Goal: Task Accomplishment & Management: Manage account settings

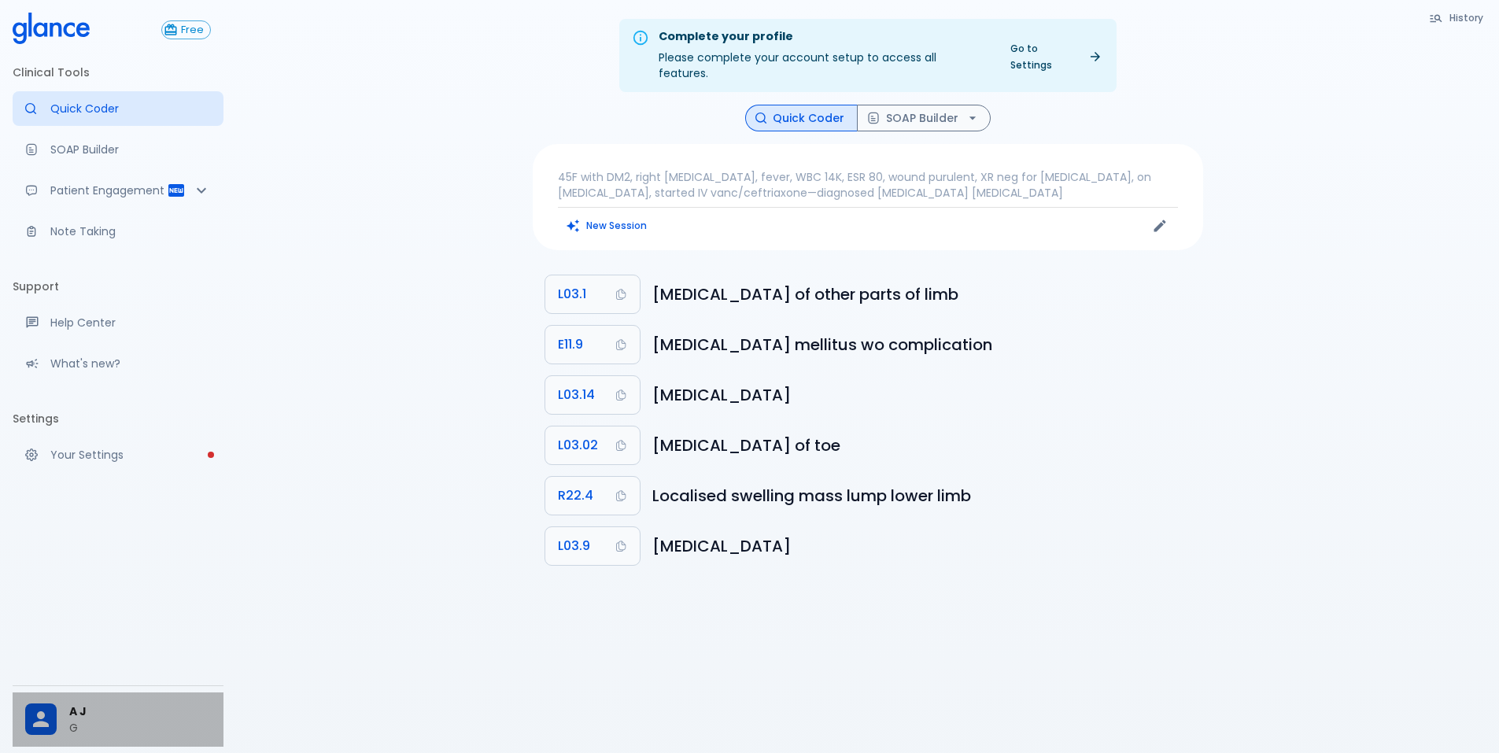
click at [68, 712] on div at bounding box center [47, 718] width 44 height 31
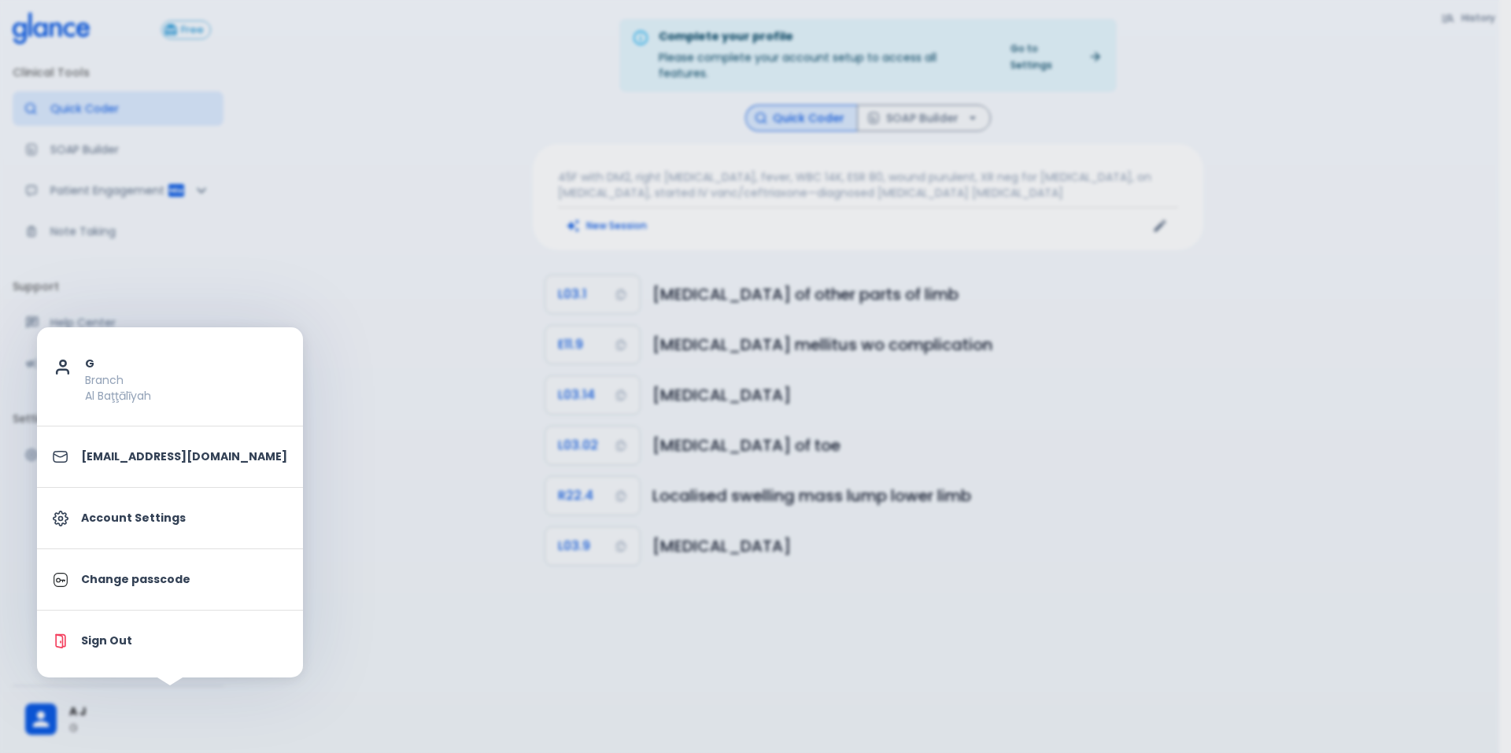
click at [438, 529] on div at bounding box center [755, 376] width 1511 height 753
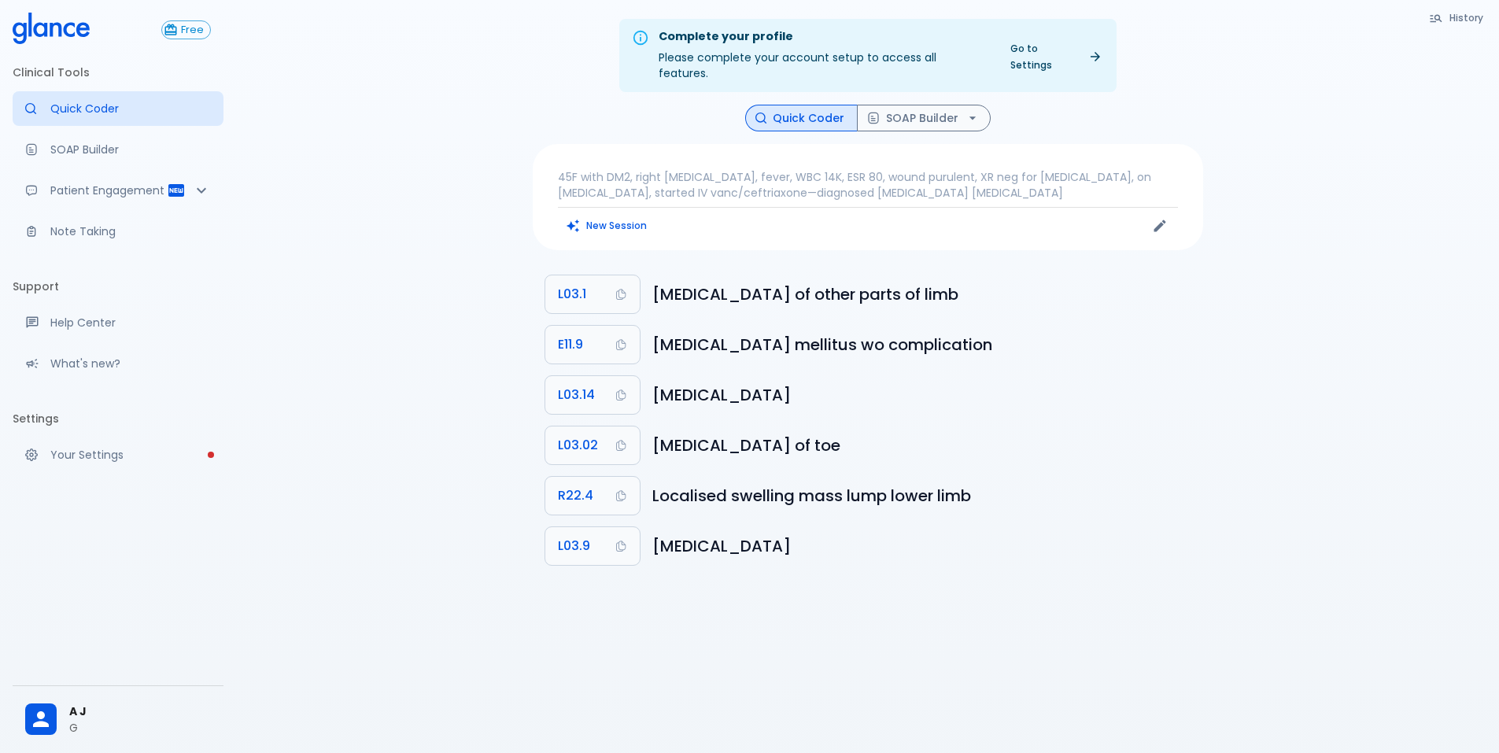
click at [945, 169] on p "45F with DM2, right foot ulcer, fever, WBC 14K, ESR 80, wound purulent, XR neg …" at bounding box center [868, 184] width 620 height 31
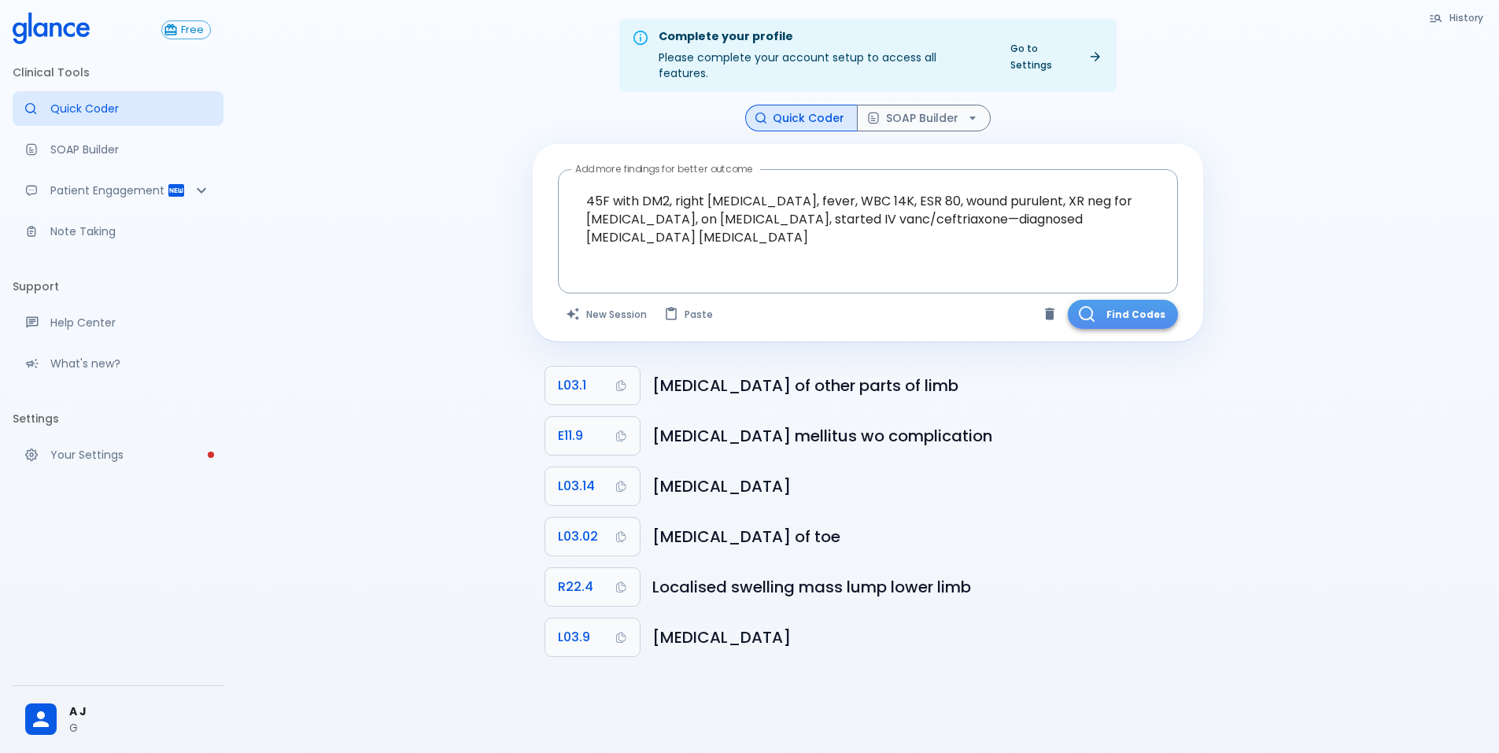
click at [1100, 300] on button "Find Codes" at bounding box center [1123, 314] width 110 height 29
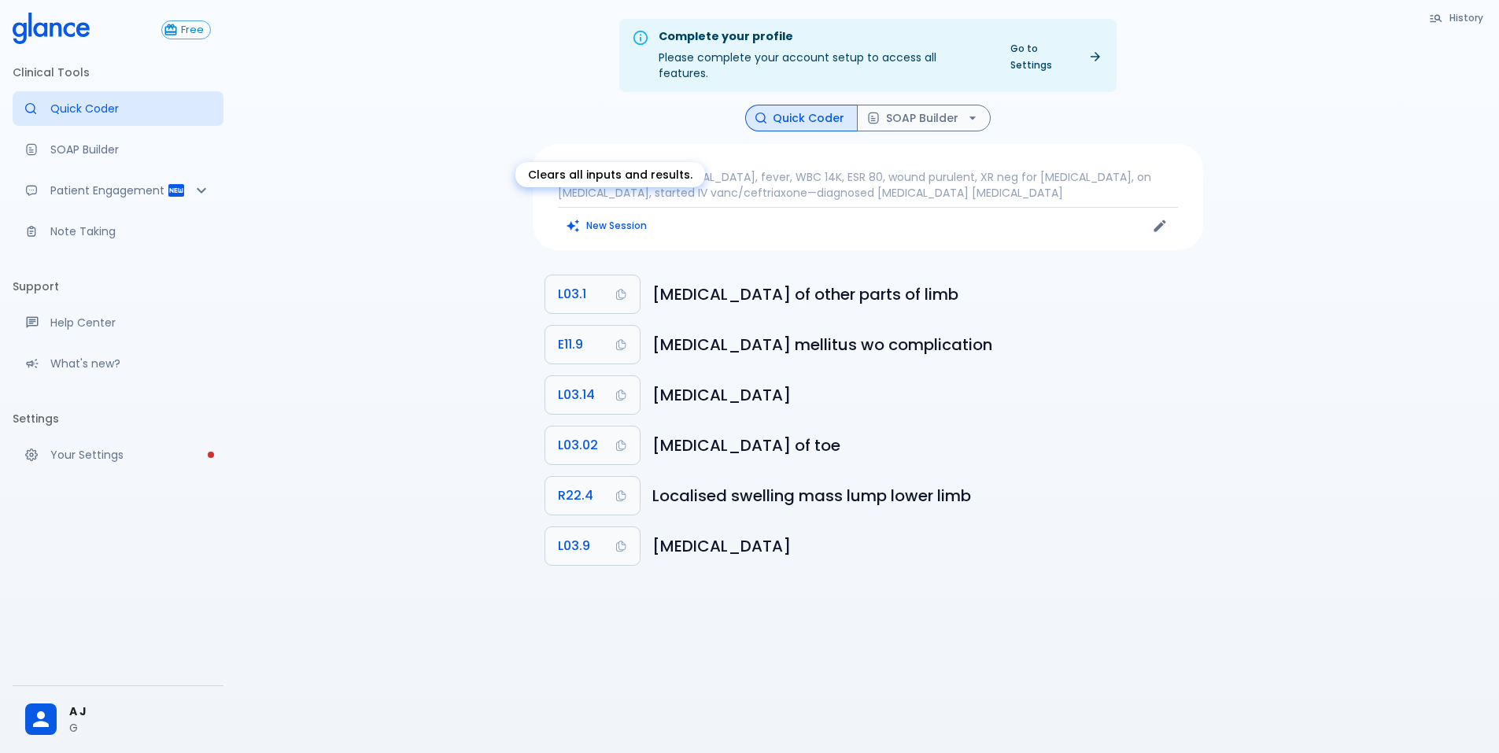
click at [641, 214] on button "New Session" at bounding box center [607, 225] width 98 height 23
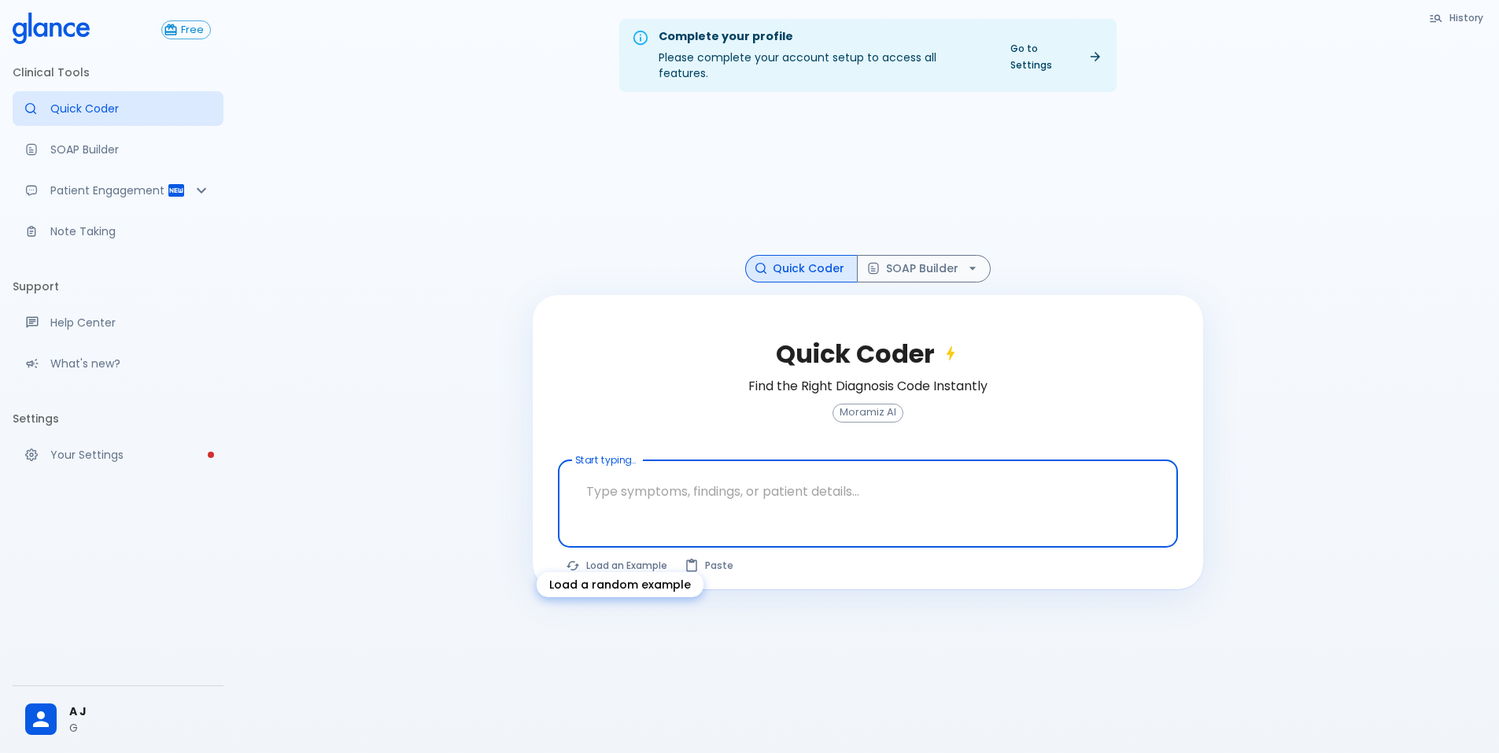
click at [640, 554] on button "Load an Example" at bounding box center [617, 565] width 119 height 23
type textarea "30F, weight loss, palpitations, heat intolerance, HR 121, goiter, TSH undetecta…"
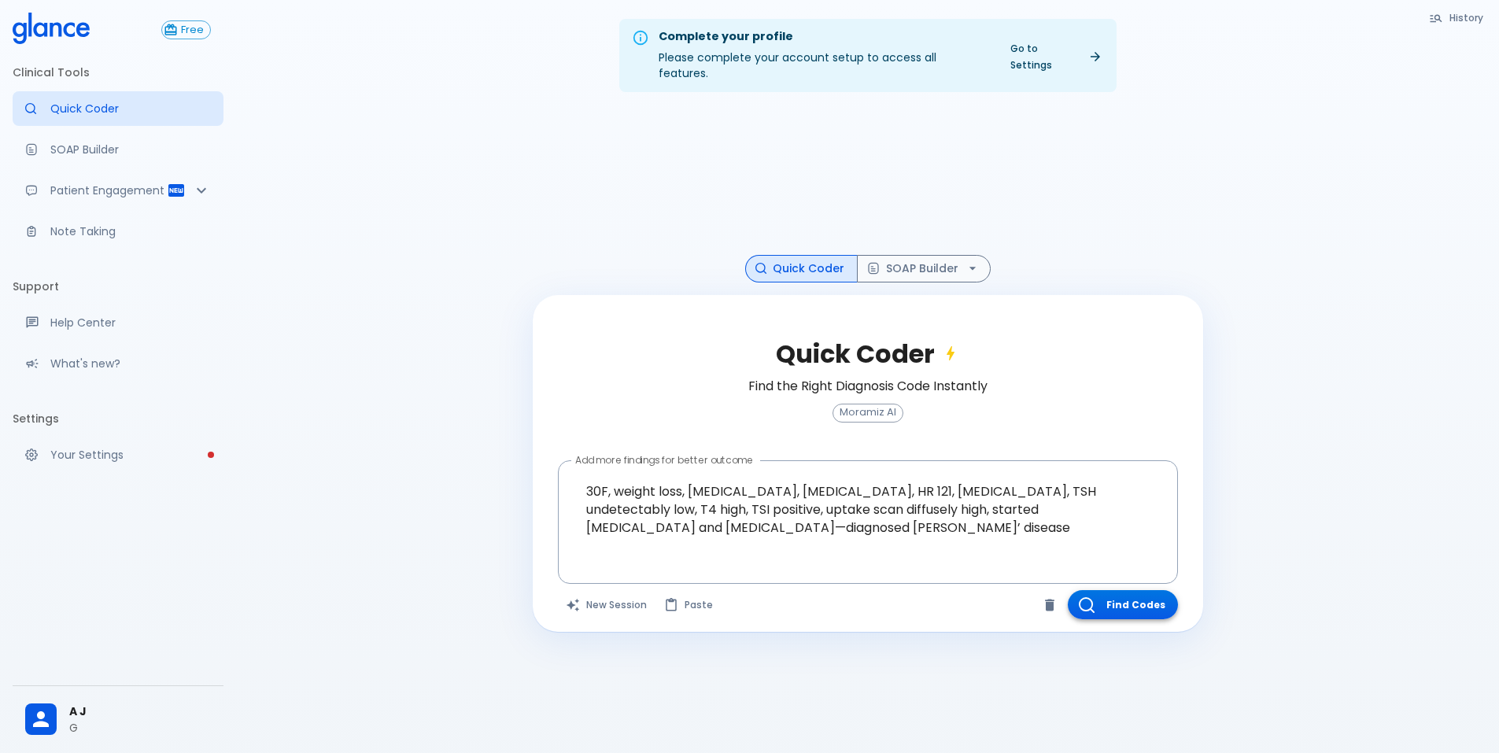
click at [1139, 595] on button "Find Codes" at bounding box center [1123, 604] width 110 height 29
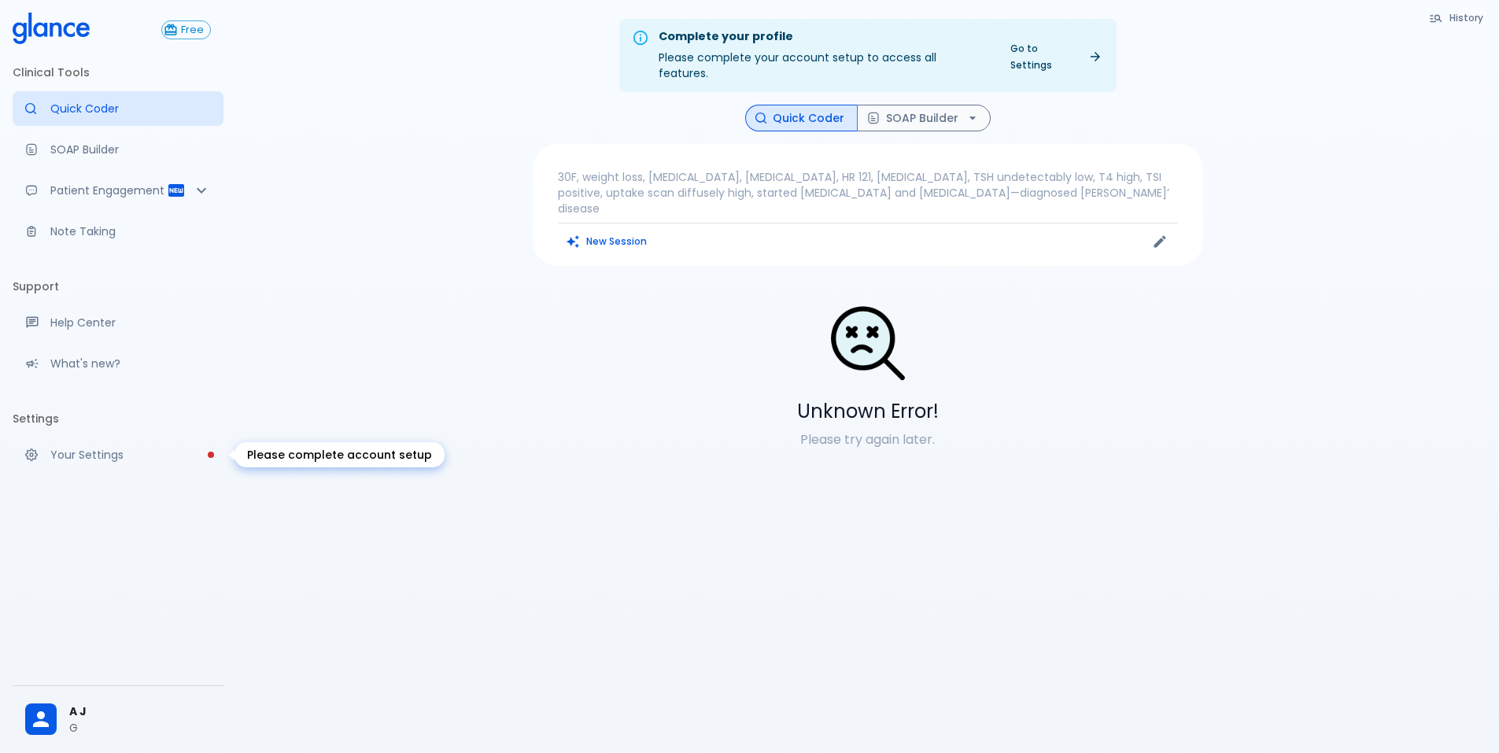
click at [139, 455] on p "Your Settings" at bounding box center [130, 455] width 161 height 16
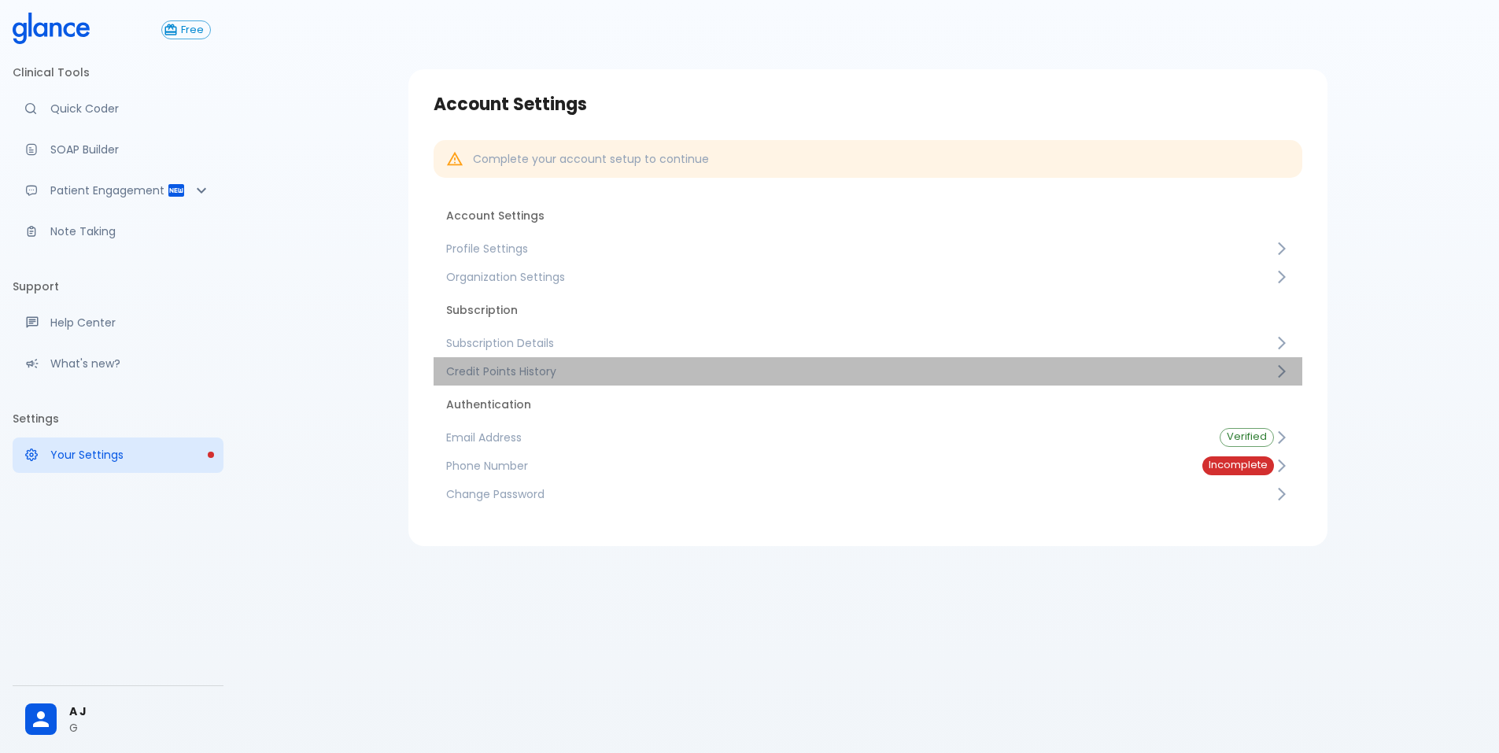
click at [565, 367] on span "Credit Points History" at bounding box center [860, 372] width 828 height 16
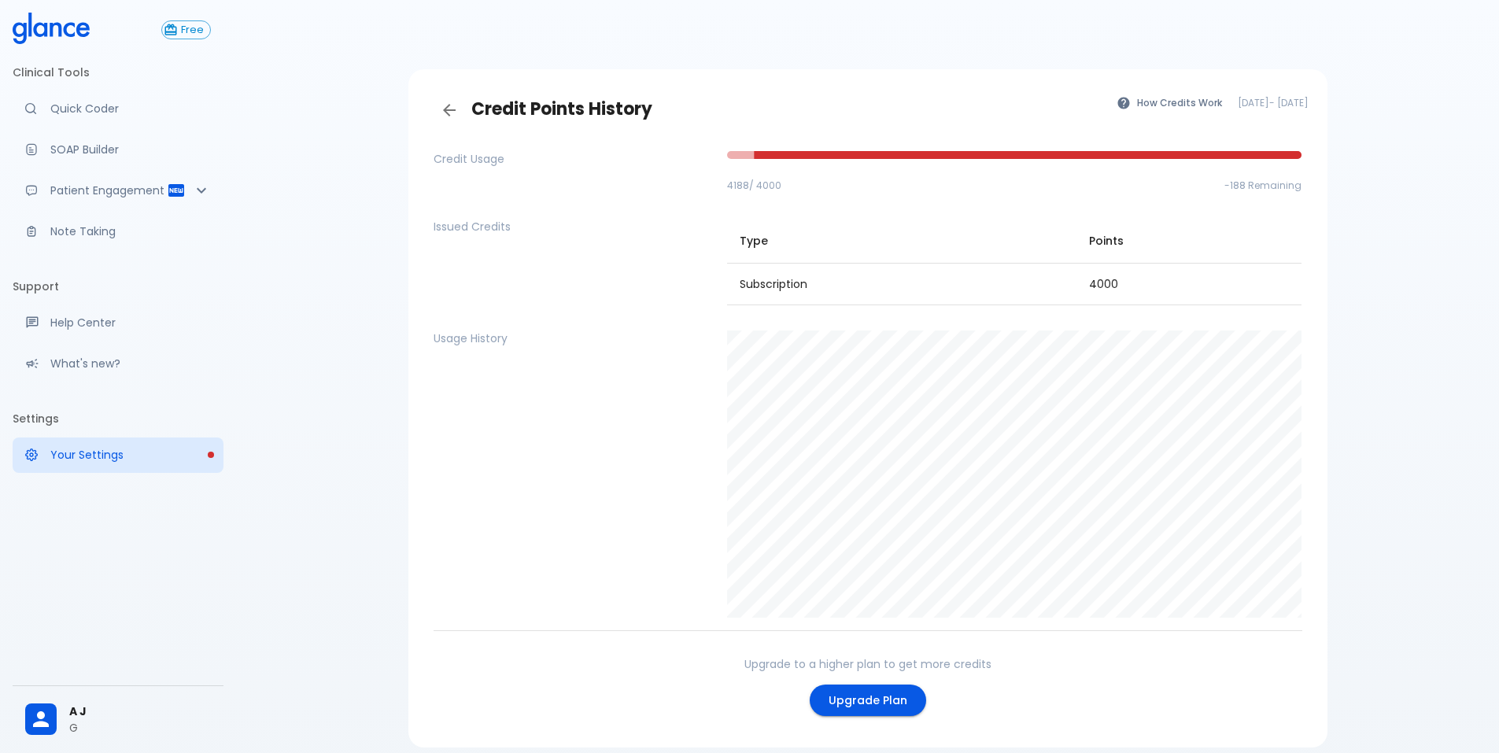
click at [572, 38] on div "Credit Points History How Credits Work Aug 25, 2025 - Sep 24, 2025 Credit Usage…" at bounding box center [867, 408] width 1263 height 817
click at [53, 31] on icon at bounding box center [56, 29] width 12 height 14
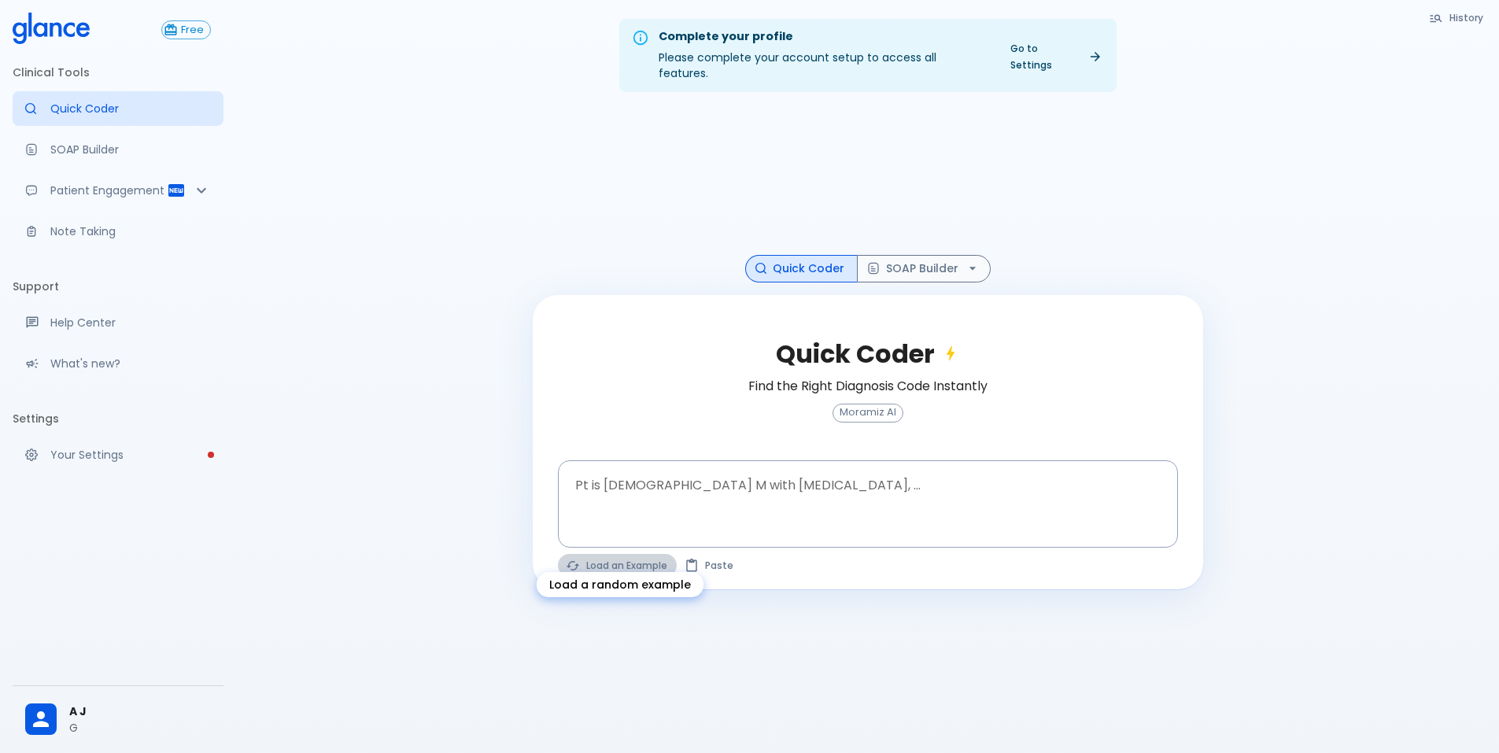
click at [608, 554] on button "Load an Example" at bounding box center [617, 565] width 119 height 23
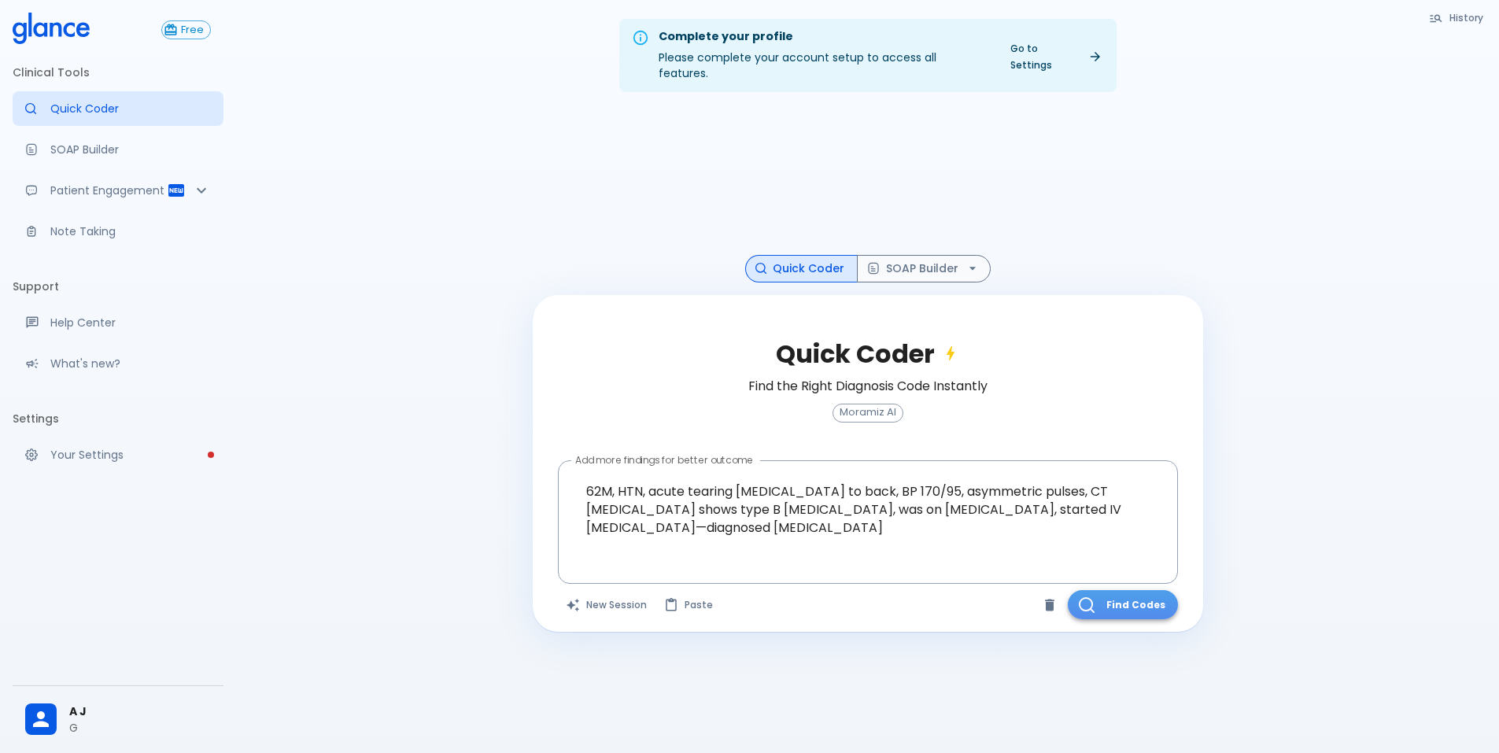
click at [1123, 590] on button "Find Codes" at bounding box center [1123, 604] width 110 height 29
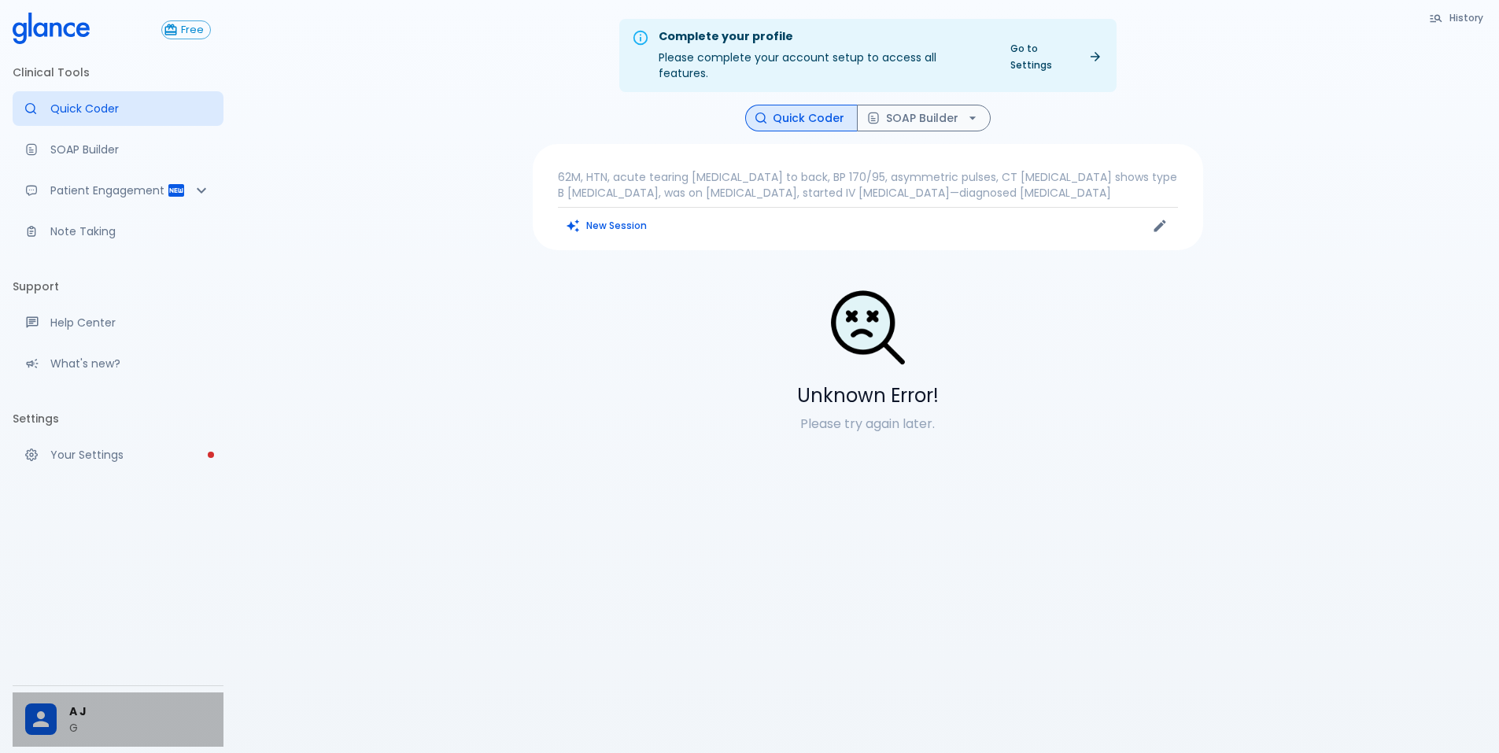
click at [83, 713] on span "A J" at bounding box center [140, 711] width 142 height 17
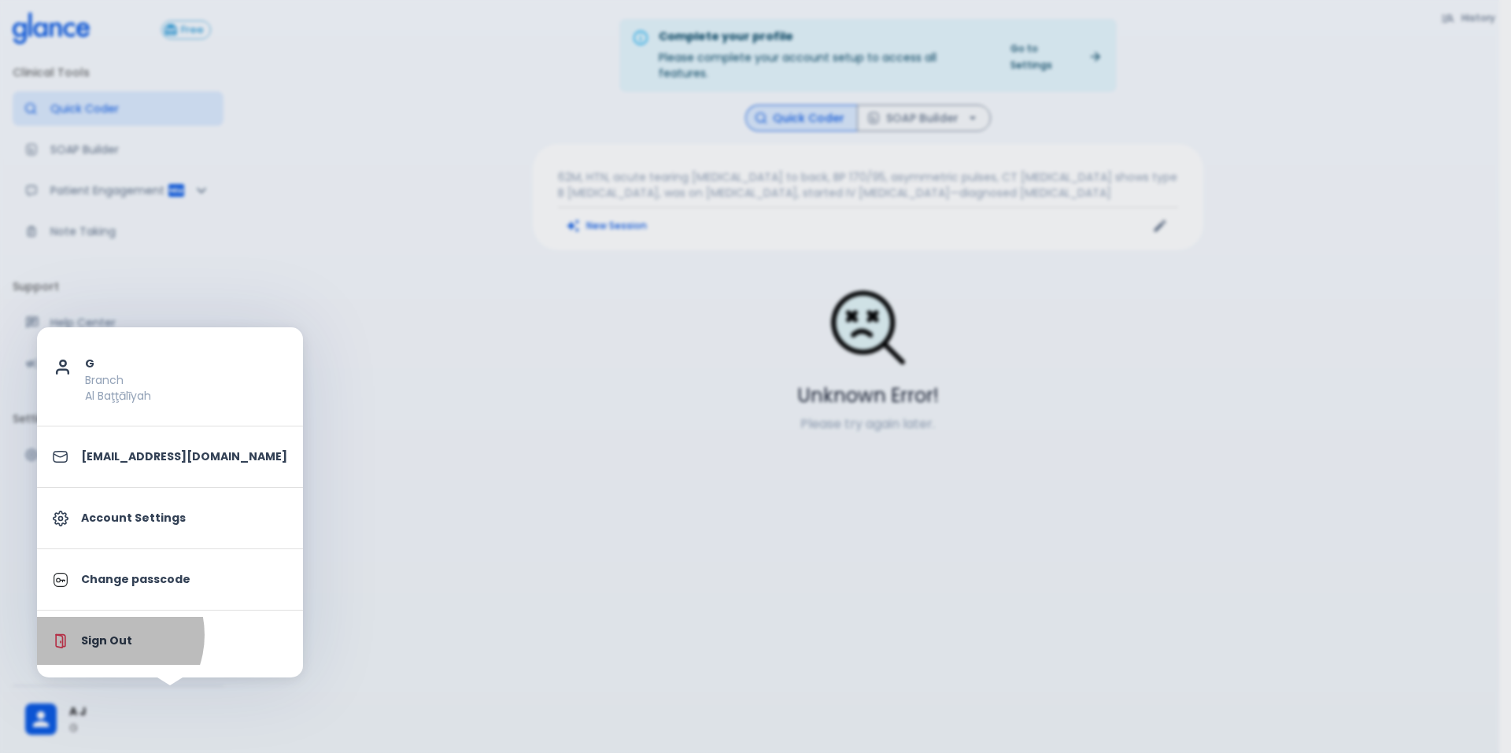
click at [105, 635] on p "Sign Out" at bounding box center [184, 641] width 206 height 17
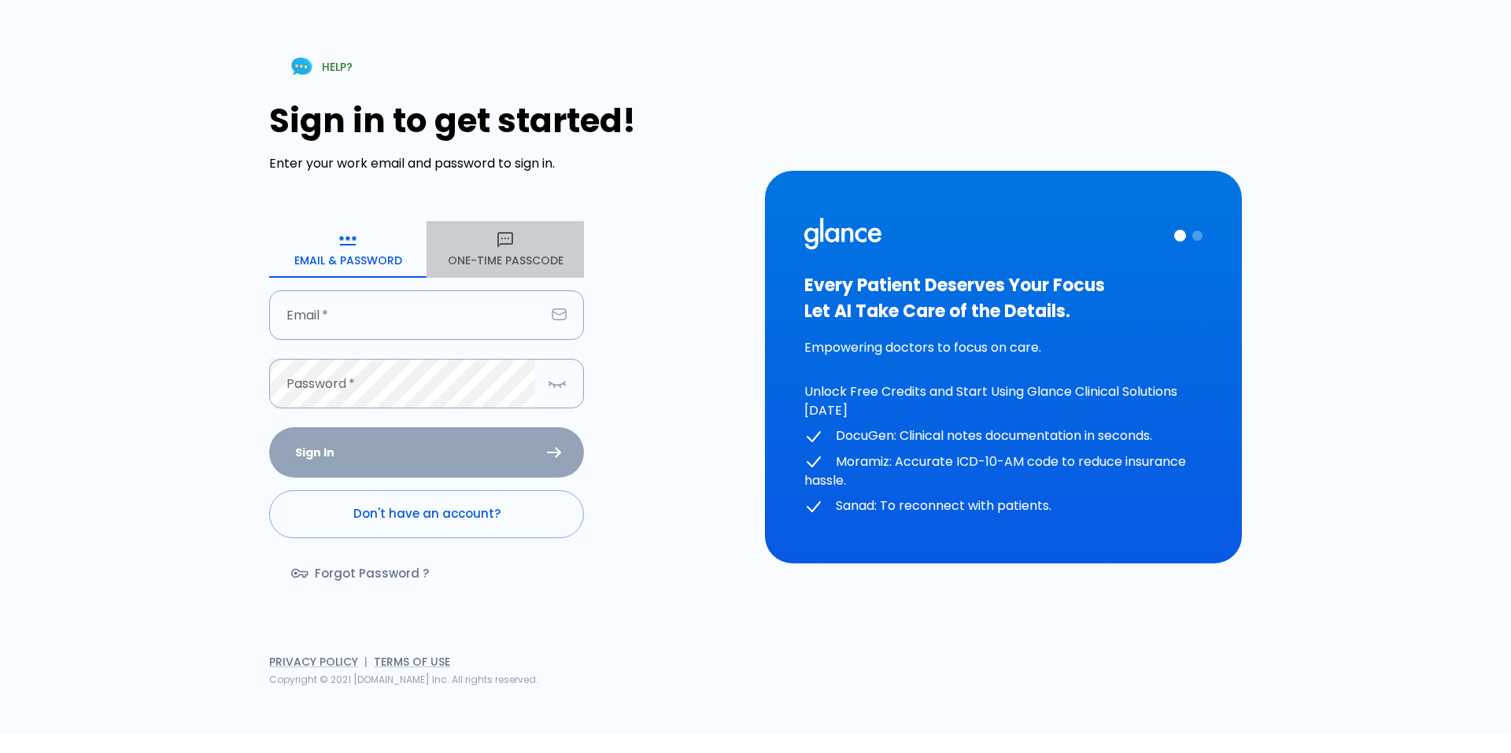
click at [508, 239] on icon "button" at bounding box center [505, 240] width 16 height 16
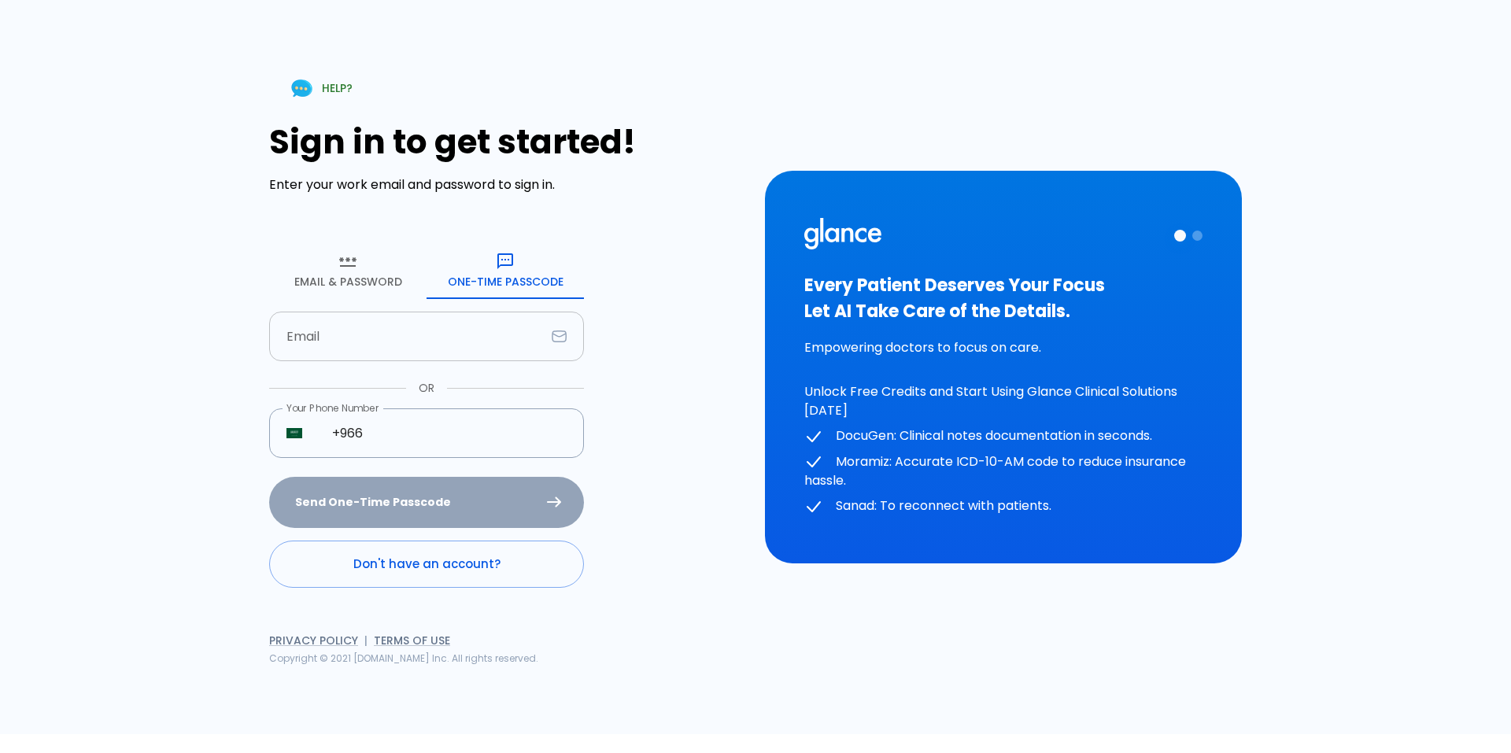
click at [448, 352] on input "text" at bounding box center [407, 337] width 276 height 50
type input "[EMAIL_ADDRESS][DOMAIN_NAME]"
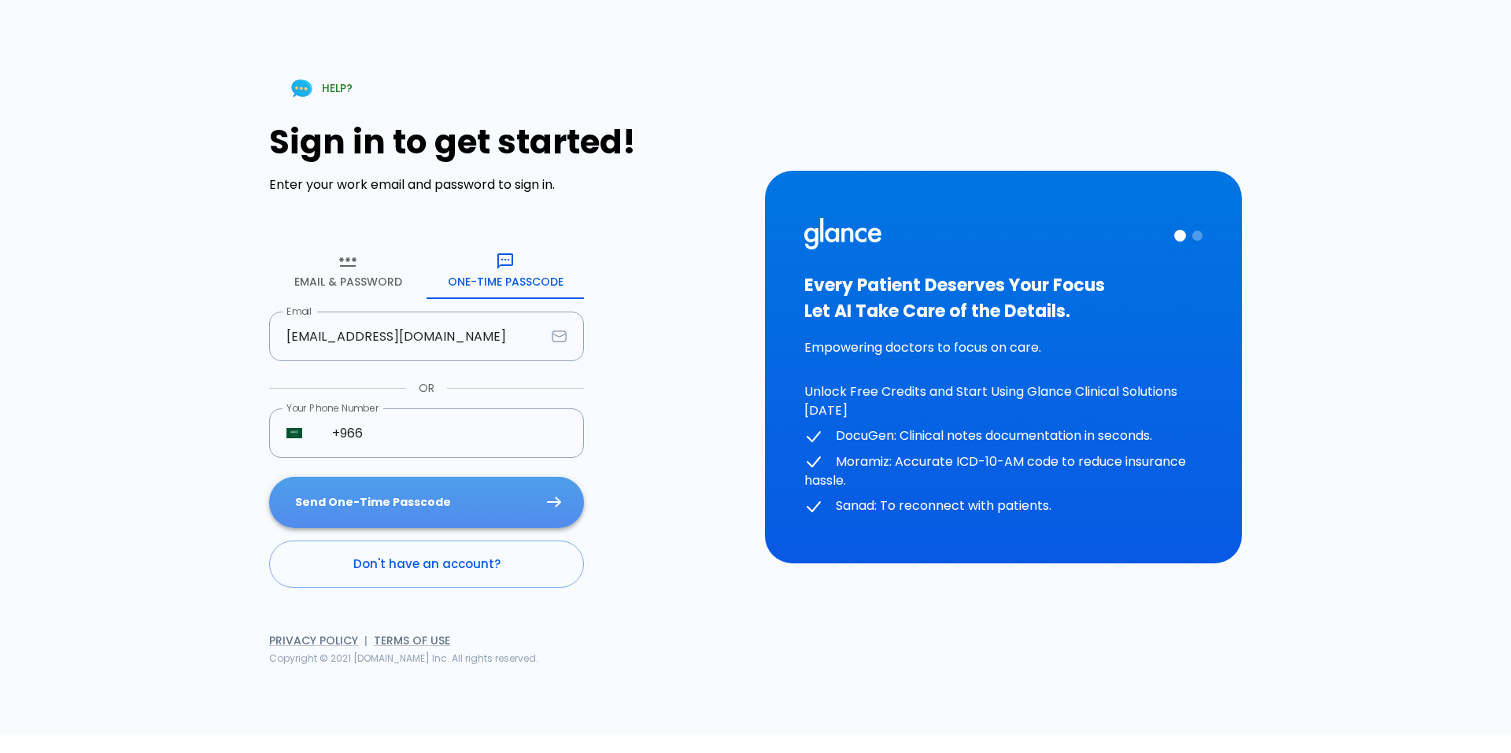
click at [467, 495] on button "Send One-Time Passcode" at bounding box center [426, 502] width 315 height 51
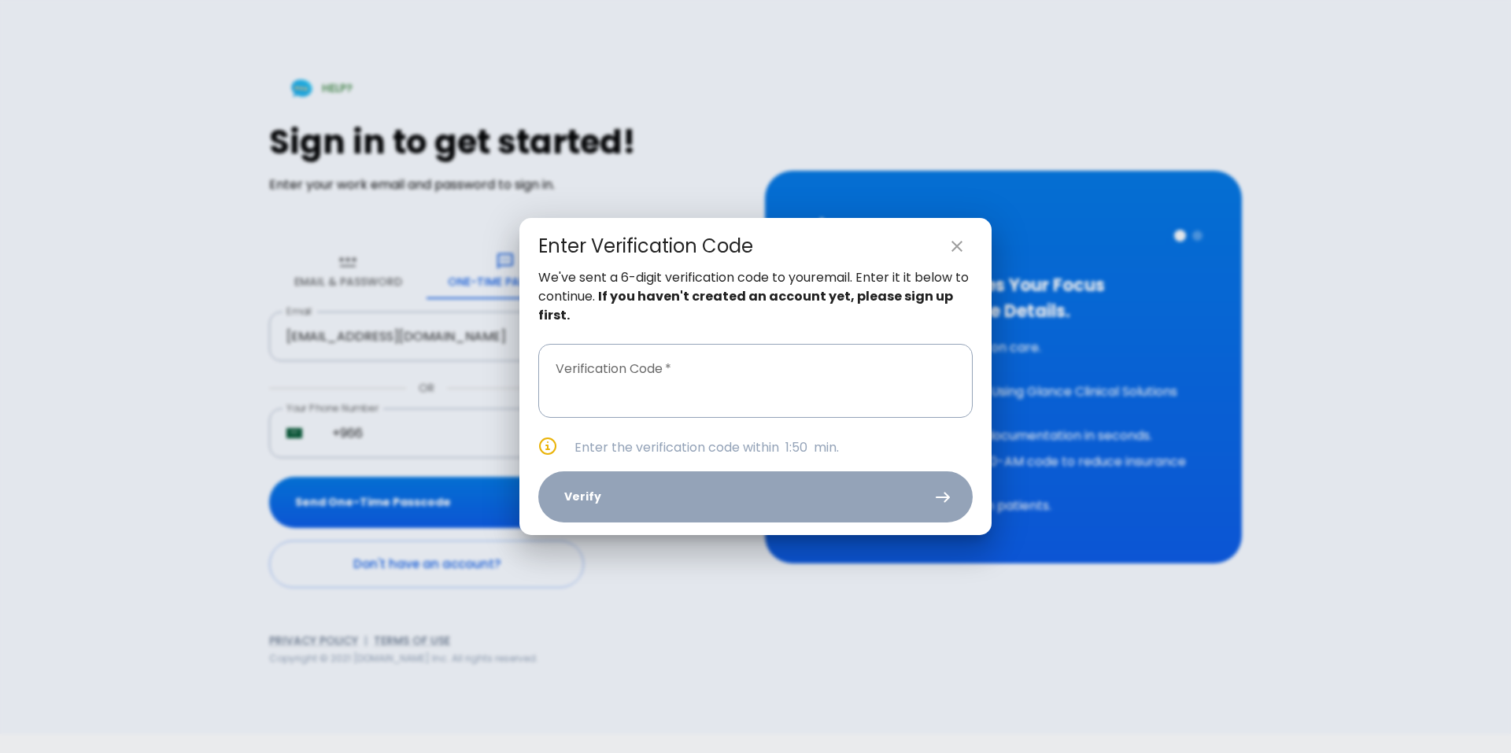
click at [24, 281] on div "Enter Verification Code We've sent a 6-digit verification code to your email . …" at bounding box center [755, 376] width 1511 height 753
type input "_ _ _ _ _ _"
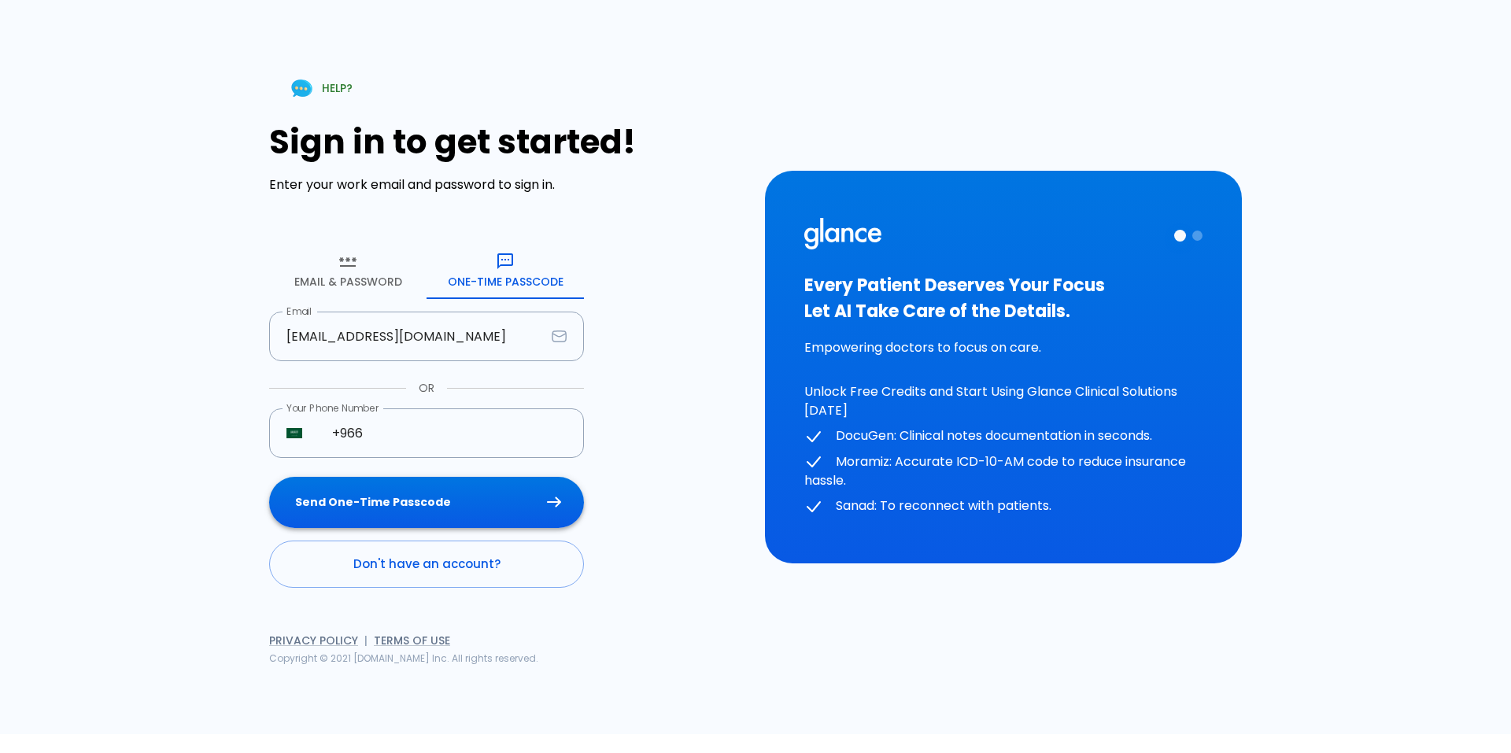
click at [483, 496] on button "Send One-Time Passcode" at bounding box center [426, 502] width 315 height 51
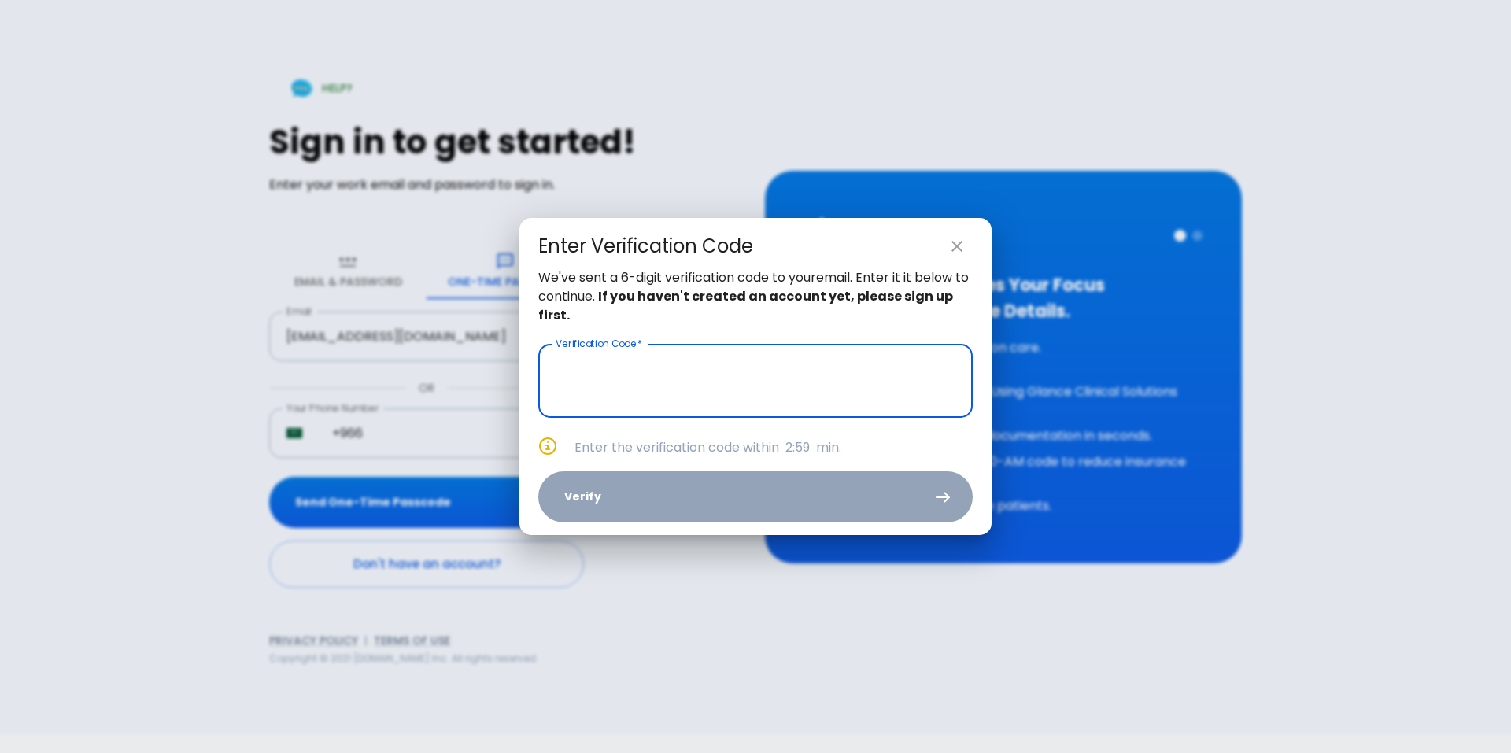
click at [766, 386] on input "text" at bounding box center [755, 381] width 434 height 74
click at [857, 388] on input "1 _ _ _ _ _" at bounding box center [755, 381] width 434 height 74
click at [715, 381] on input "1 _ _ _ _ _" at bounding box center [755, 381] width 434 height 74
type input "_ _ _ _ _ _"
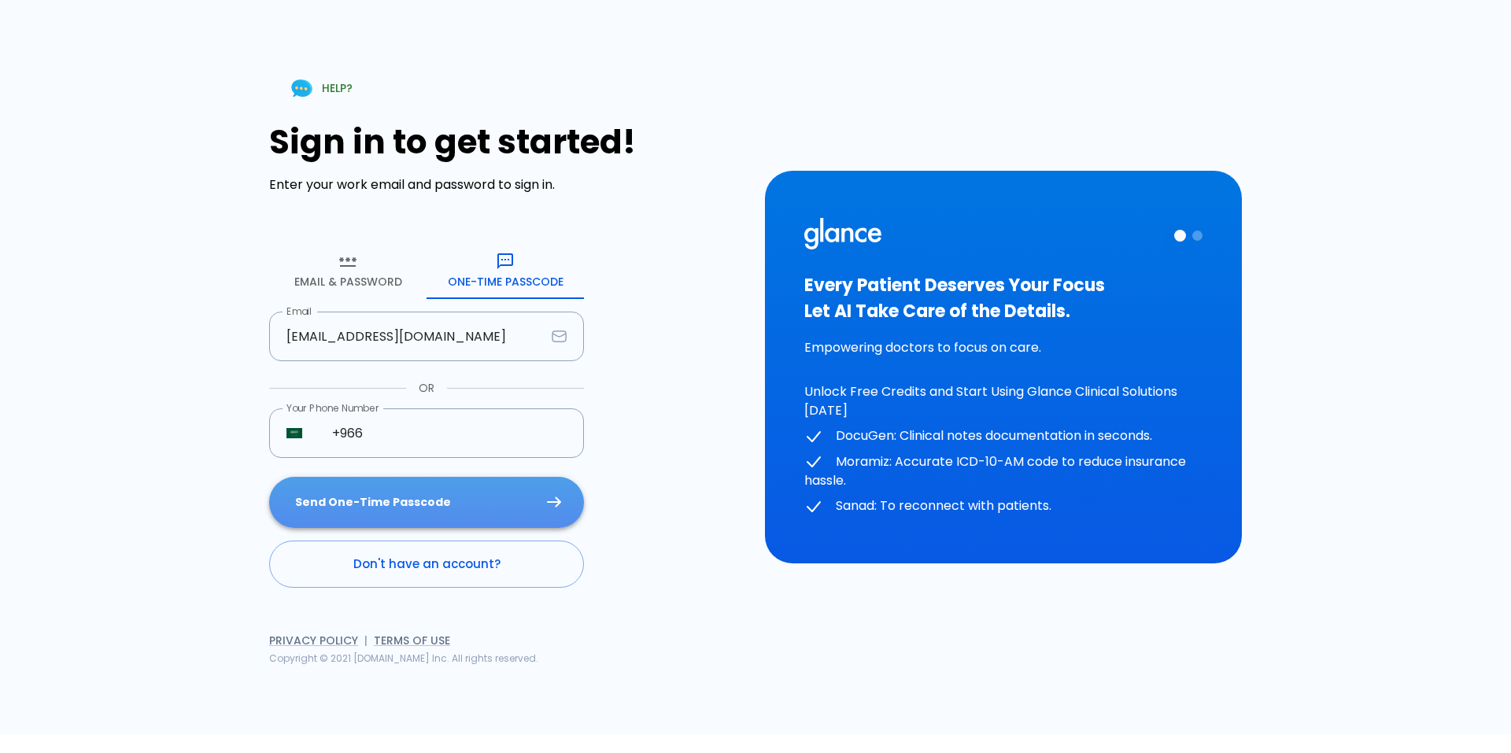
click at [409, 497] on button "Send One-Time Passcode" at bounding box center [426, 502] width 315 height 51
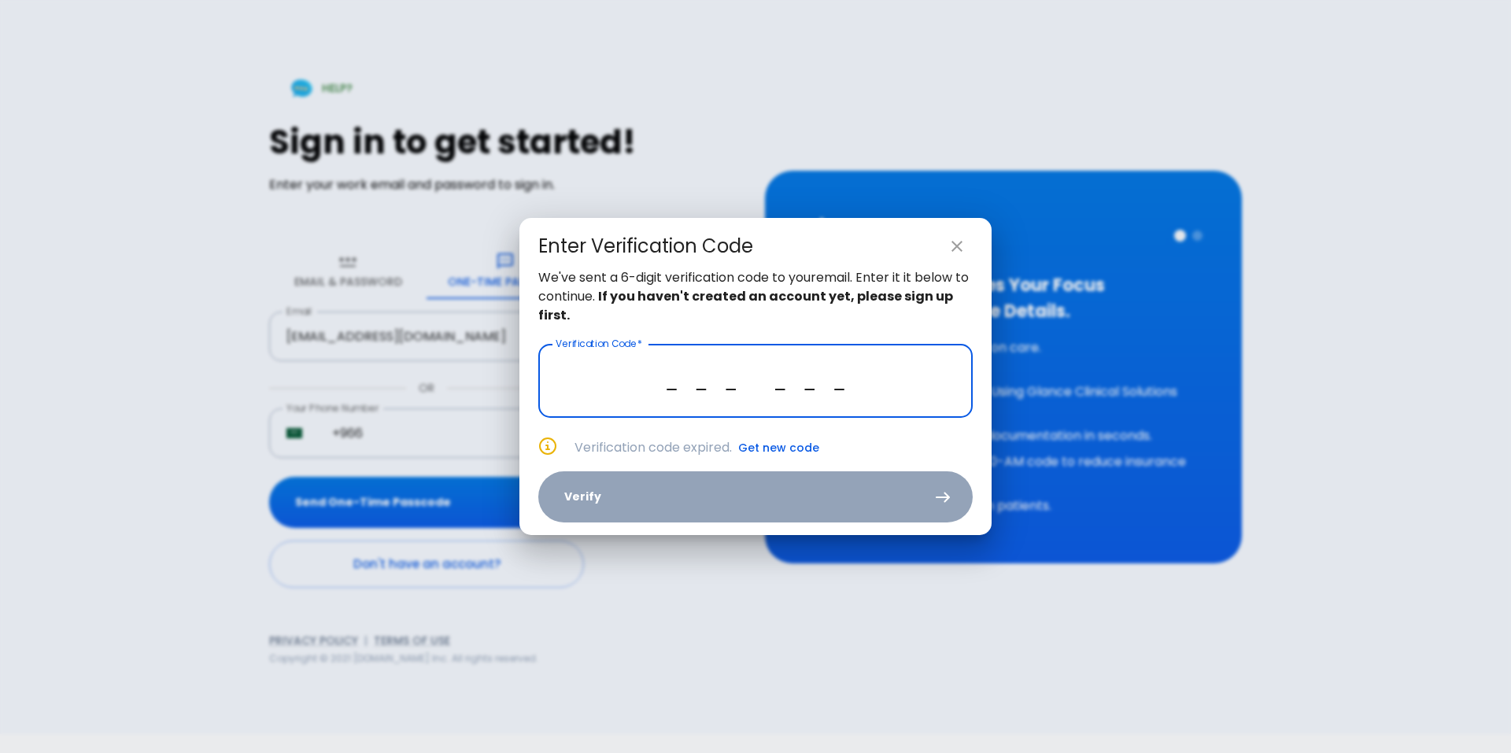
type input "_ _ _ _ _ _"
click at [953, 240] on icon "close" at bounding box center [956, 246] width 19 height 19
